Goal: Information Seeking & Learning: Learn about a topic

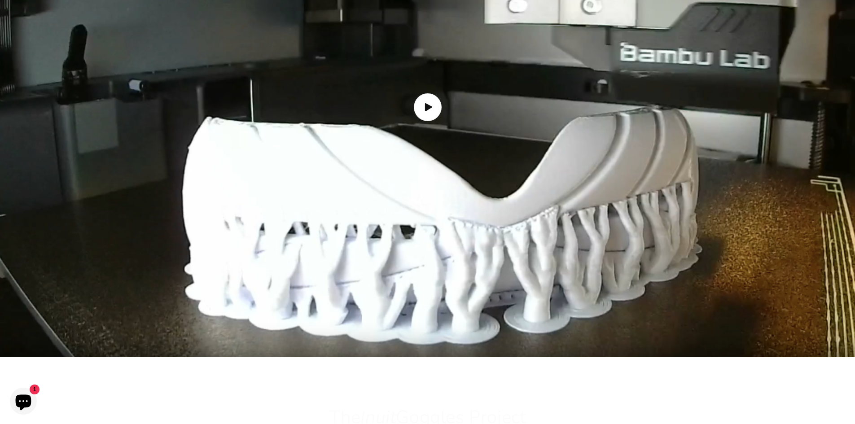
scroll to position [1212, 0]
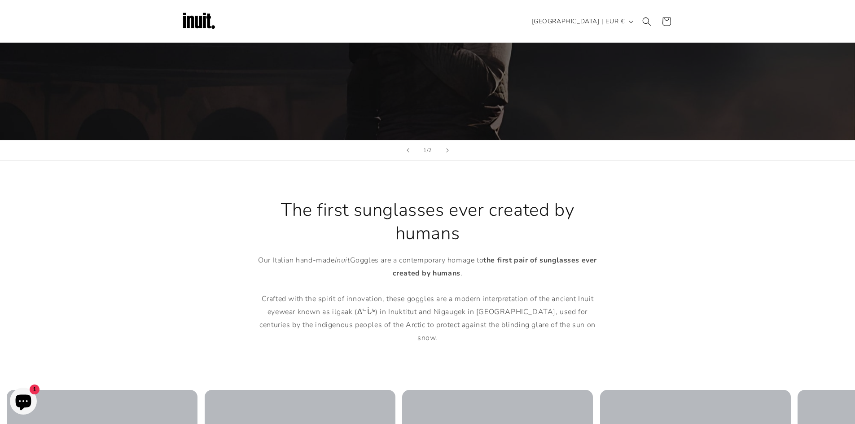
scroll to position [224, 0]
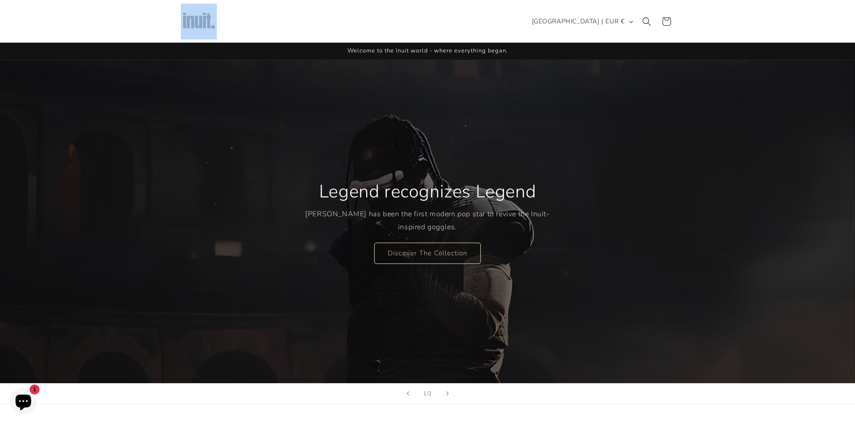
drag, startPoint x: 180, startPoint y: 18, endPoint x: 263, endPoint y: 33, distance: 84.5
click at [243, 23] on header "Search Country/region Belarus | EUR € Search Afghanistan EUR €" at bounding box center [427, 21] width 539 height 43
click at [431, 255] on link "Discover The Collection" at bounding box center [427, 252] width 106 height 21
click at [431, 250] on link "Discover The Collection" at bounding box center [427, 252] width 106 height 21
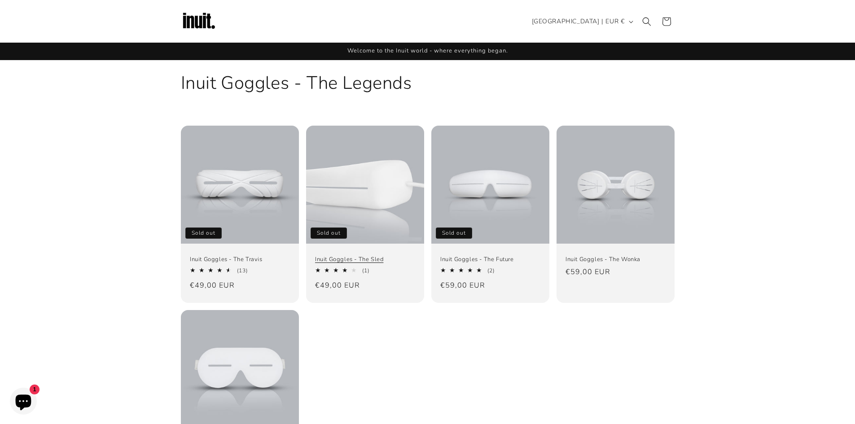
click at [347, 258] on link "Inuit Goggles - The Sled" at bounding box center [365, 260] width 100 height 8
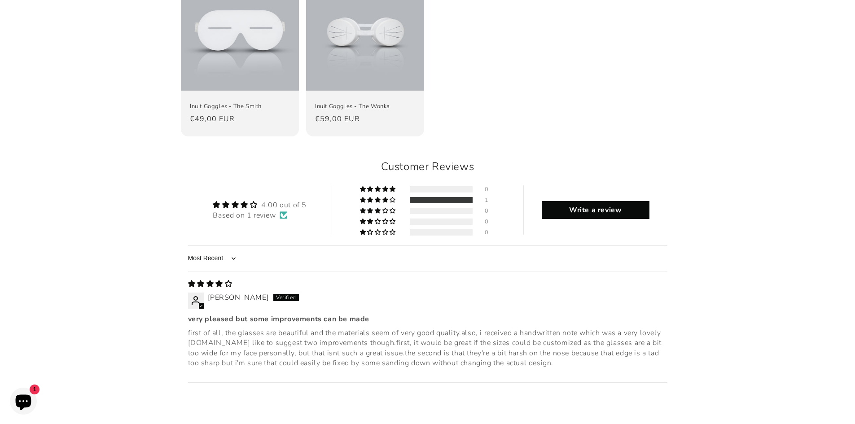
scroll to position [988, 0]
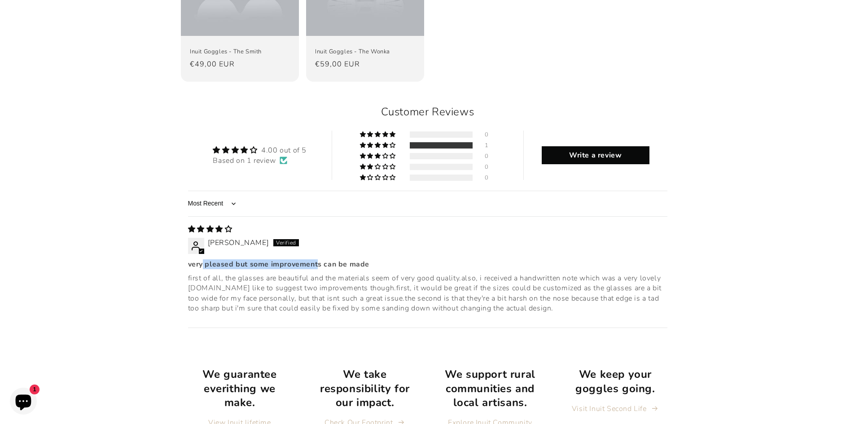
drag, startPoint x: 235, startPoint y: 212, endPoint x: 325, endPoint y: 217, distance: 89.5
click at [315, 259] on b "very pleased but some improvements can be made" at bounding box center [427, 264] width 479 height 10
click at [325, 259] on b "very pleased but some improvements can be made" at bounding box center [427, 264] width 479 height 10
drag, startPoint x: 184, startPoint y: 233, endPoint x: 311, endPoint y: 240, distance: 127.6
click at [311, 240] on div "Customer Reviews 4.00 out of 5 Based on 1 review 0 1 0 0 0 See all reviews Writ…" at bounding box center [428, 223] width 494 height 259
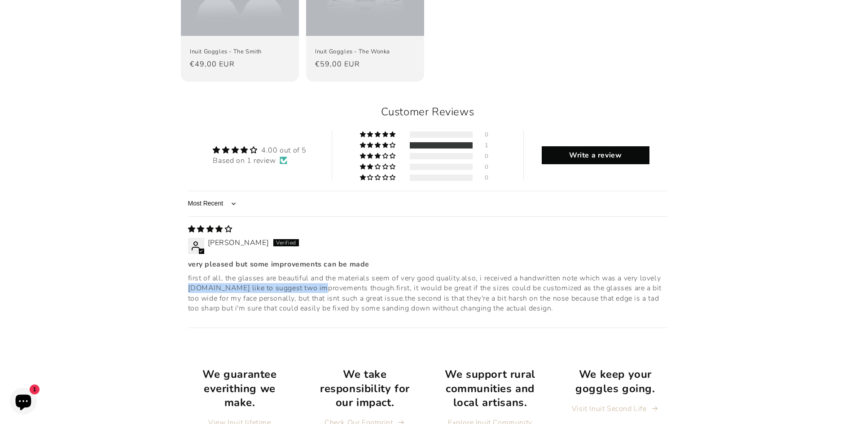
drag, startPoint x: 311, startPoint y: 240, endPoint x: 324, endPoint y: 244, distance: 13.6
click at [312, 273] on p "first of all, the glasses are beautiful and the materials seem of very good qua…" at bounding box center [427, 293] width 479 height 40
drag, startPoint x: 566, startPoint y: 232, endPoint x: 576, endPoint y: 231, distance: 10.8
click at [576, 273] on p "first of all, the glasses are beautiful and the materials seem of very good qua…" at bounding box center [427, 293] width 479 height 40
drag, startPoint x: 548, startPoint y: 228, endPoint x: 572, endPoint y: 226, distance: 24.7
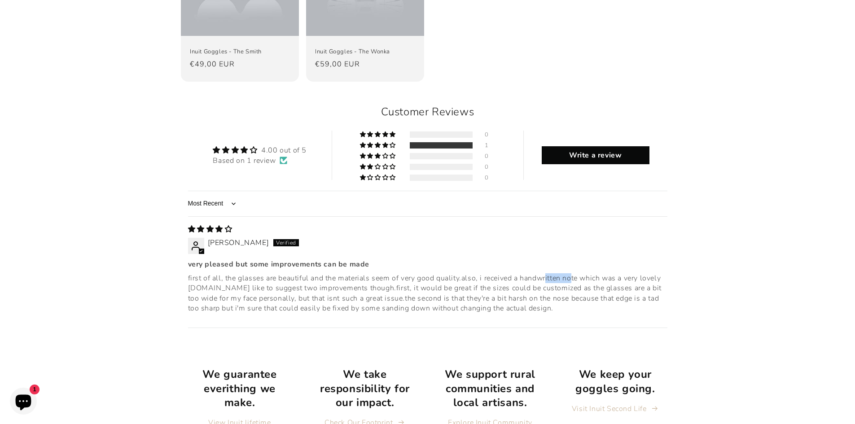
click at [572, 273] on p "first of all, the glasses are beautiful and the materials seem of very good qua…" at bounding box center [427, 293] width 479 height 40
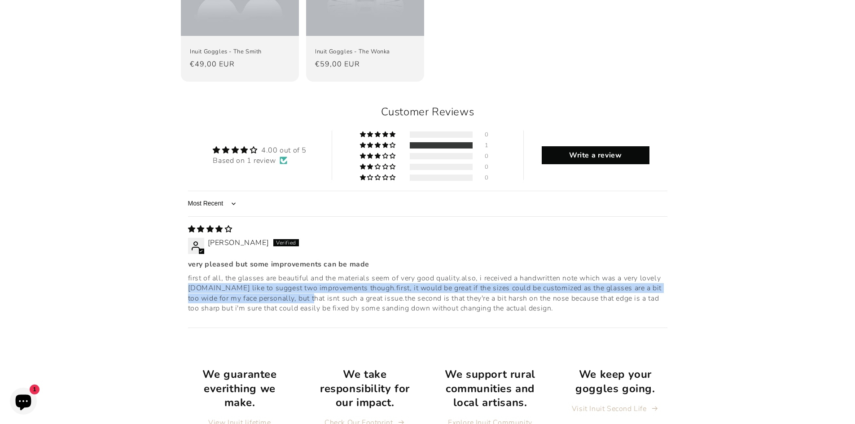
drag, startPoint x: 187, startPoint y: 241, endPoint x: 299, endPoint y: 244, distance: 112.3
click at [299, 244] on div "Customer Reviews 4.00 out of 5 Based on 1 review 0 1 0 0 0 See all reviews Writ…" at bounding box center [428, 223] width 494 height 259
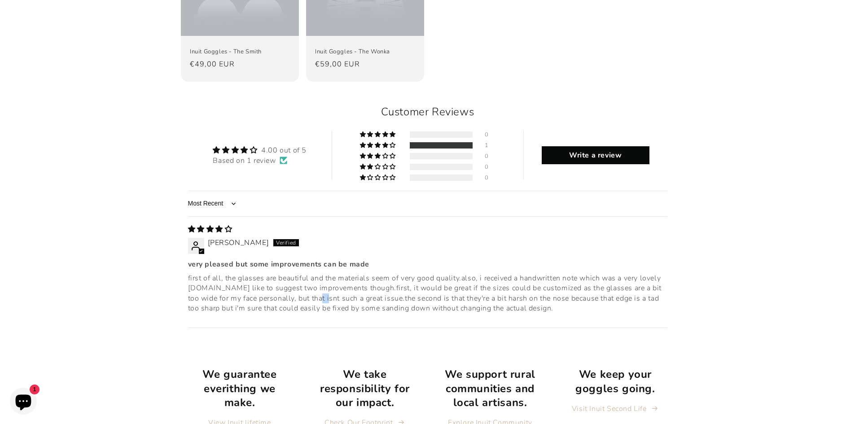
click at [321, 273] on p "first of all, the glasses are beautiful and the materials seem of very good qua…" at bounding box center [427, 293] width 479 height 40
drag, startPoint x: 378, startPoint y: 246, endPoint x: 400, endPoint y: 246, distance: 22.0
click at [391, 273] on p "first of all, the glasses are beautiful and the materials seem of very good qua…" at bounding box center [427, 293] width 479 height 40
click at [466, 273] on p "first of all, the glasses are beautiful and the materials seem of very good qua…" at bounding box center [427, 293] width 479 height 40
drag, startPoint x: 515, startPoint y: 235, endPoint x: 537, endPoint y: 232, distance: 22.3
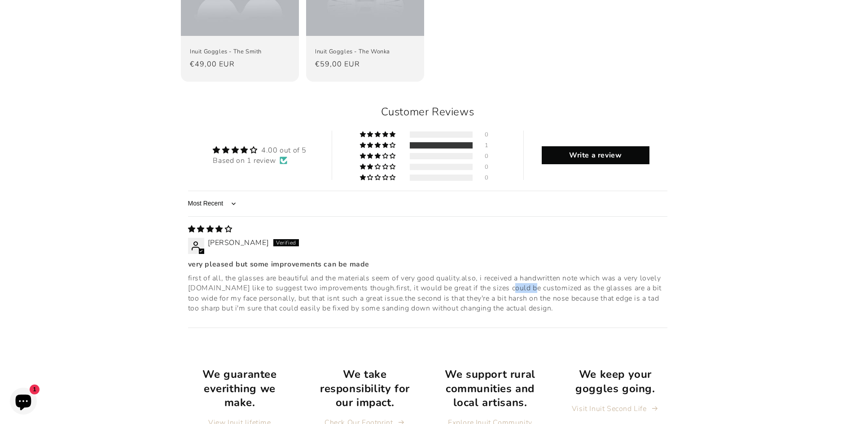
click at [527, 273] on p "first of all, the glasses are beautiful and the materials seem of very good qua…" at bounding box center [427, 293] width 479 height 40
click at [561, 273] on p "first of all, the glasses are beautiful and the materials seem of very good qua…" at bounding box center [427, 293] width 479 height 40
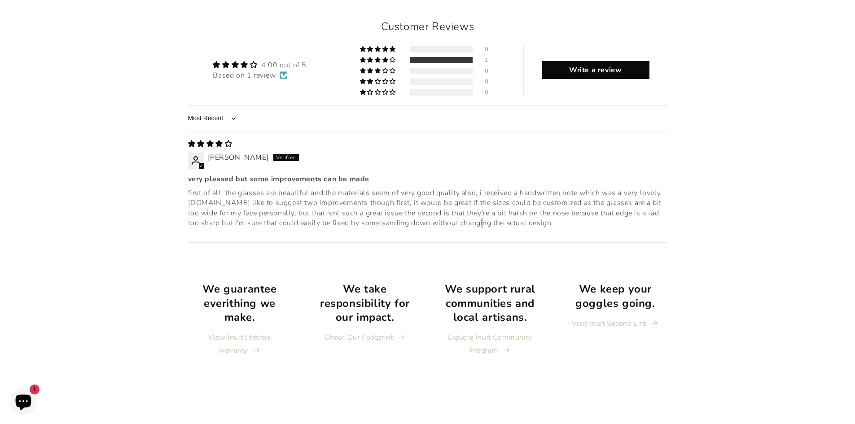
click at [466, 179] on div "12/17/2024 CONSTANTA POPESCU very pleased but some improvements can be made fir…" at bounding box center [427, 187] width 479 height 112
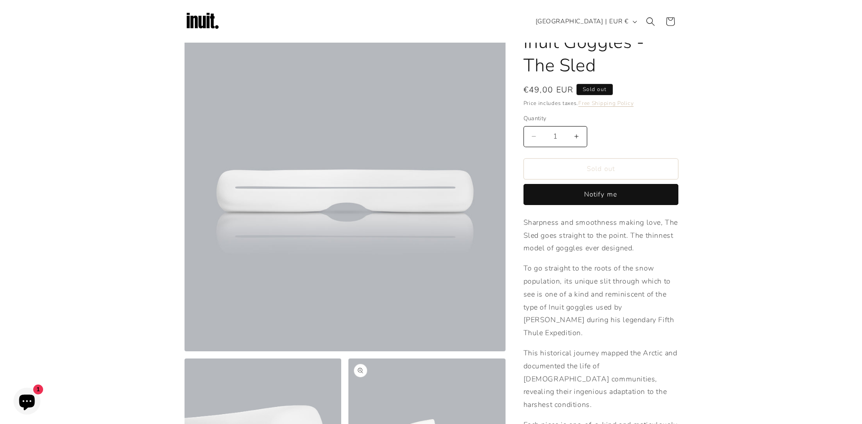
scroll to position [0, 0]
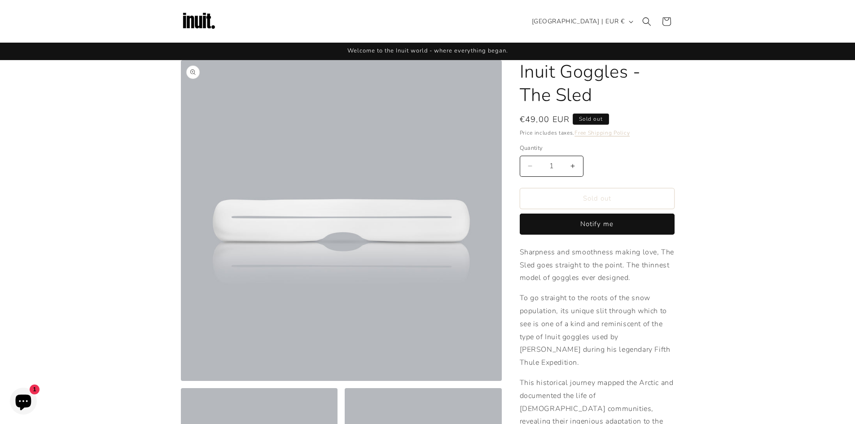
click at [181, 381] on button "Open media 1 in modal" at bounding box center [181, 381] width 0 height 0
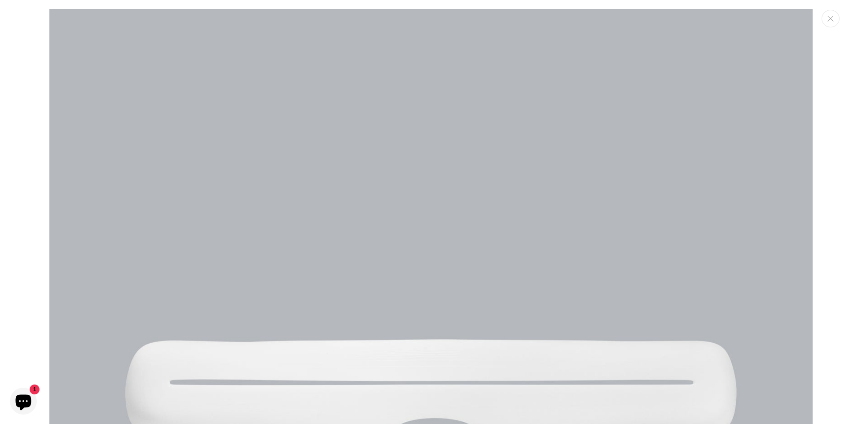
click at [19, 44] on div "Media gallery" at bounding box center [431, 212] width 862 height 424
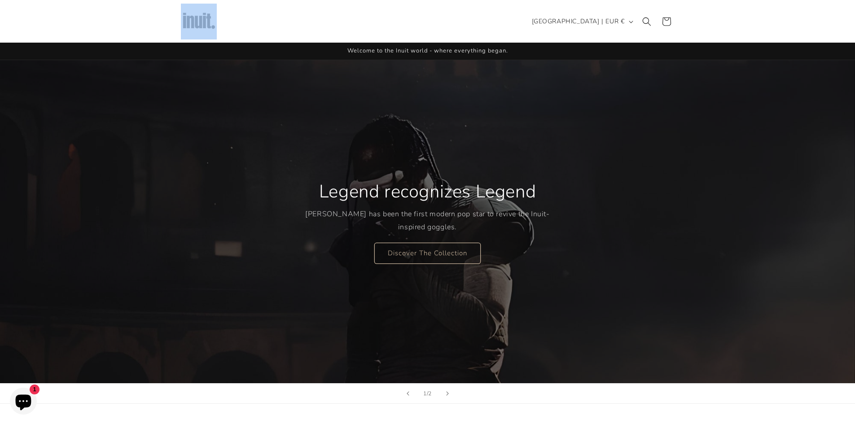
drag, startPoint x: 228, startPoint y: 13, endPoint x: 278, endPoint y: 22, distance: 50.9
click at [278, 22] on header "Search Country/region Belarus | EUR € Search Afghanistan EUR €" at bounding box center [427, 21] width 539 height 43
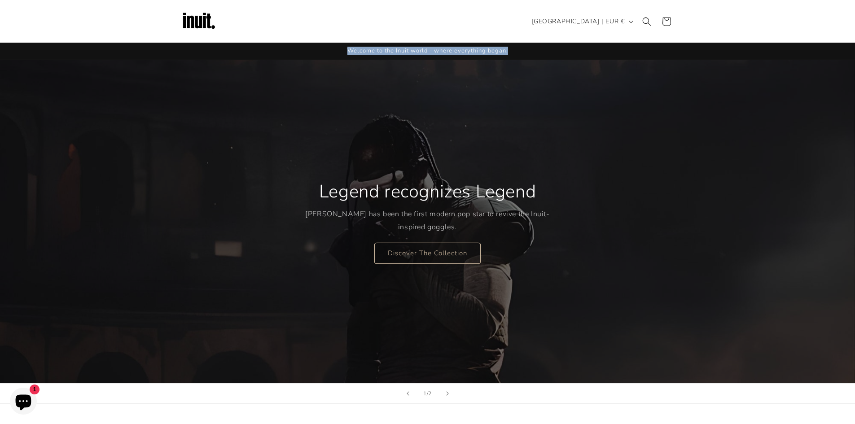
drag, startPoint x: 303, startPoint y: 48, endPoint x: 534, endPoint y: 44, distance: 230.8
click at [534, 44] on div "Welcome to the Inuit world - where everything began." at bounding box center [428, 51] width 494 height 17
drag, startPoint x: 388, startPoint y: 53, endPoint x: 514, endPoint y: 49, distance: 126.2
click at [514, 49] on div "Welcome to the Inuit world - where everything began." at bounding box center [428, 51] width 494 height 17
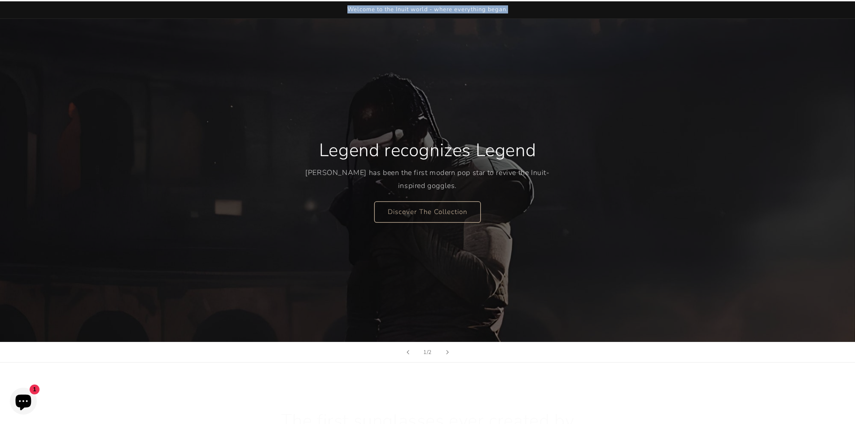
scroll to position [45, 0]
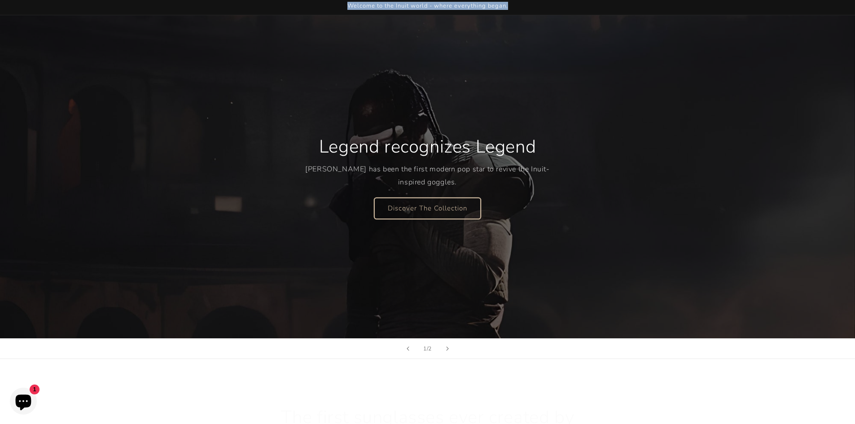
click at [408, 201] on link "Discover The Collection" at bounding box center [427, 208] width 106 height 21
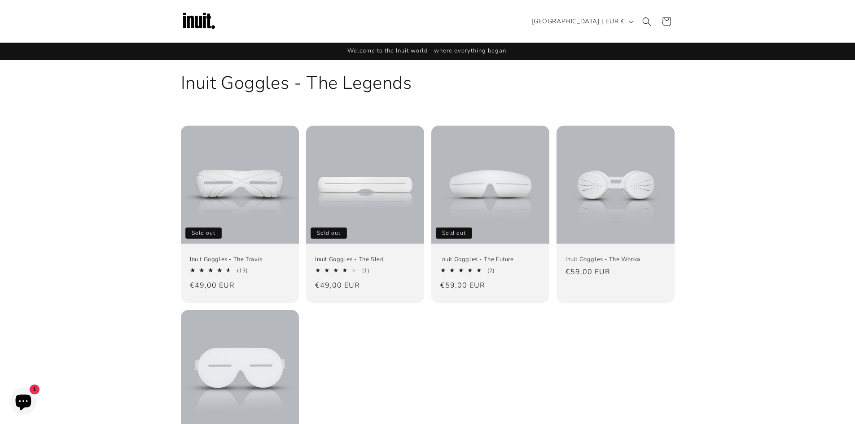
click at [195, 22] on img at bounding box center [199, 22] width 36 height 36
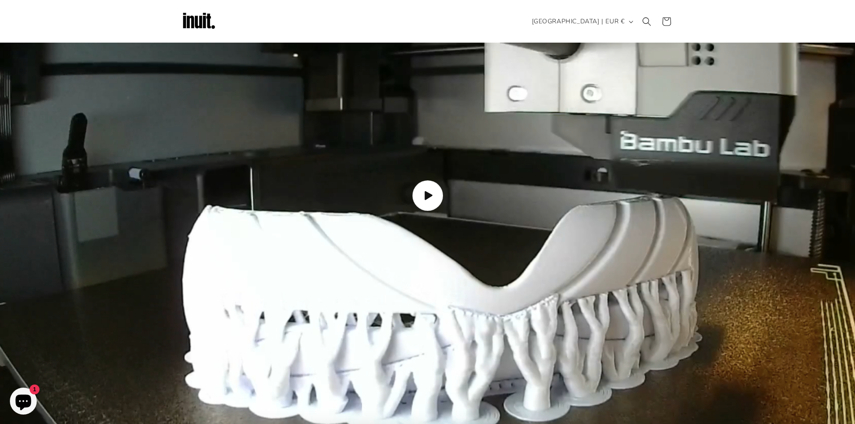
click at [417, 180] on span "Load video: How the Inuit goggles are made" at bounding box center [427, 195] width 31 height 31
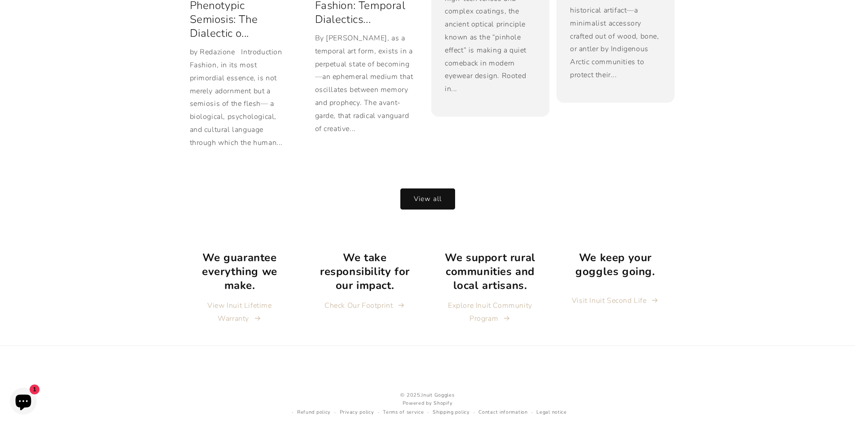
scroll to position [1971, 0]
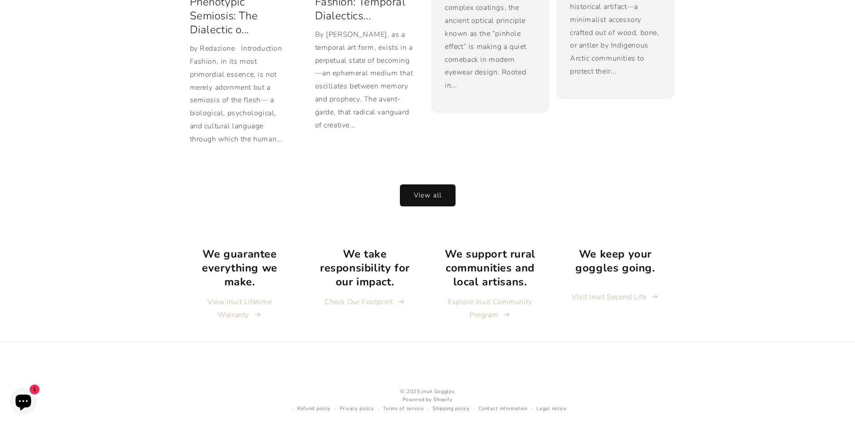
click at [422, 185] on link "View all" at bounding box center [427, 195] width 55 height 21
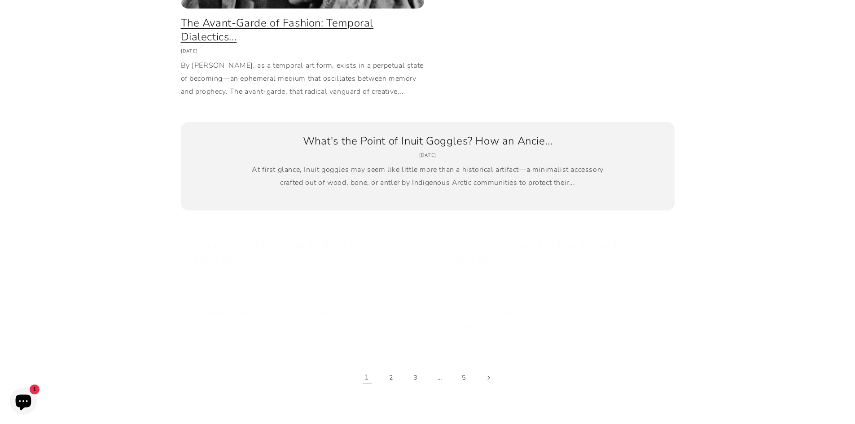
scroll to position [668, 0]
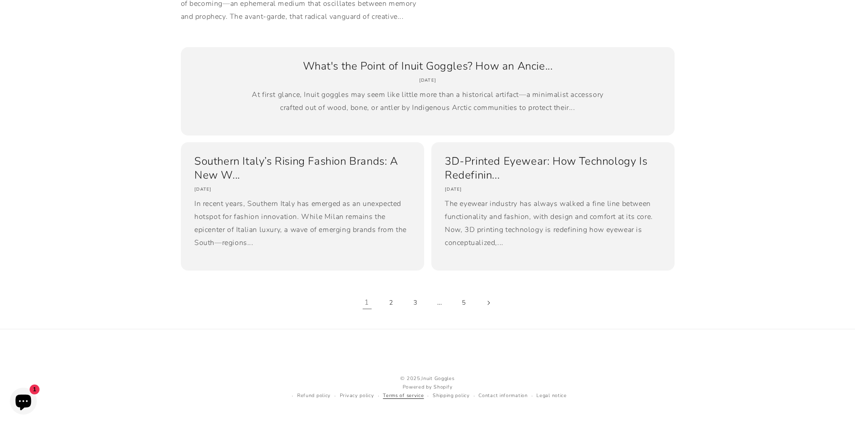
click at [405, 399] on link "Terms of service" at bounding box center [403, 396] width 41 height 9
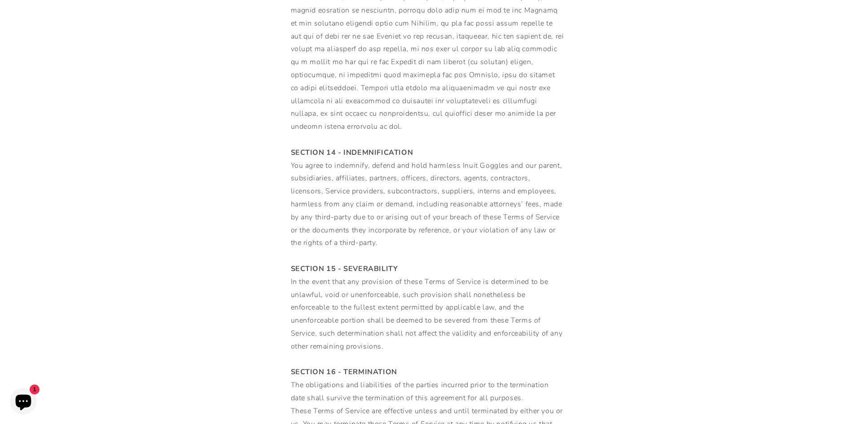
scroll to position [3232, 0]
